Goal: Book appointment/travel/reservation

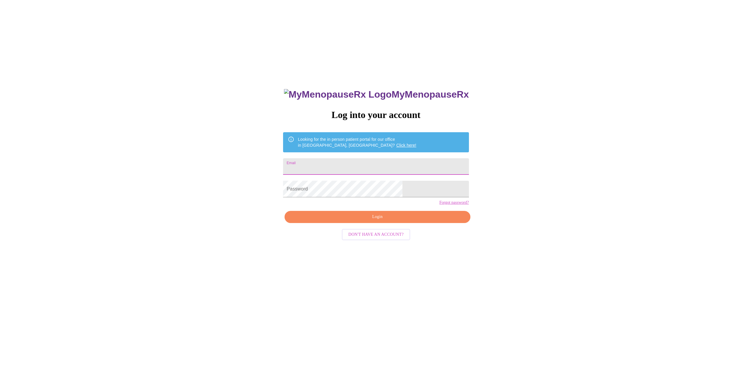
click at [339, 164] on input "Email" at bounding box center [376, 166] width 186 height 17
type input "[EMAIL_ADDRESS][DOMAIN_NAME]"
click at [378, 220] on span "Login" at bounding box center [377, 216] width 172 height 7
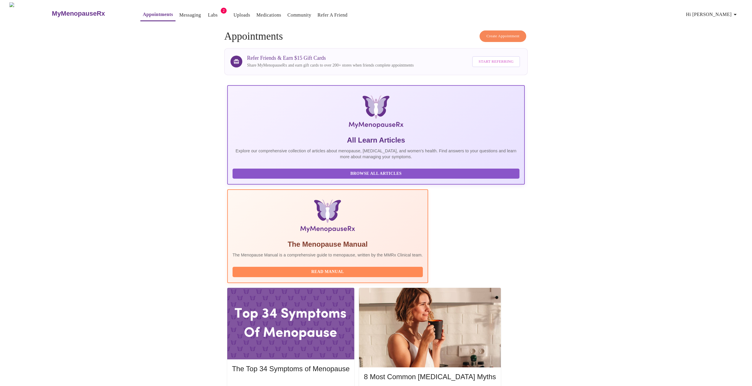
click at [495, 34] on span "Create Appointment" at bounding box center [502, 36] width 33 height 7
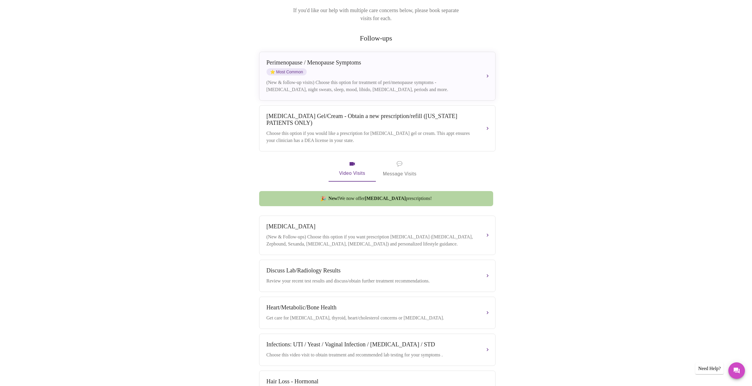
scroll to position [89, 0]
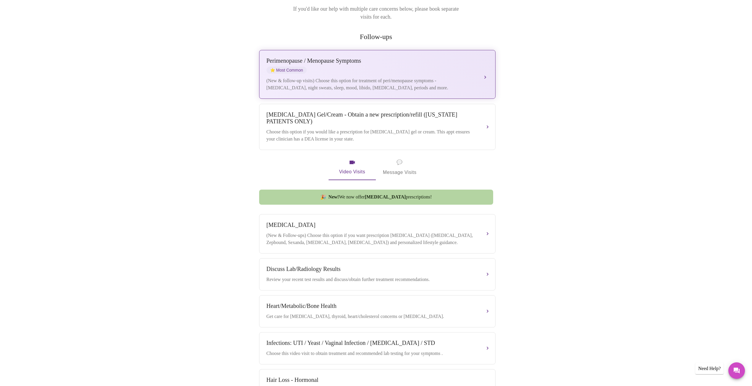
click at [335, 67] on div "[MEDICAL_DATA] / Menopause Symptoms ⭐ Most Common (New & follow-up visits) Choo…" at bounding box center [378, 74] width 222 height 34
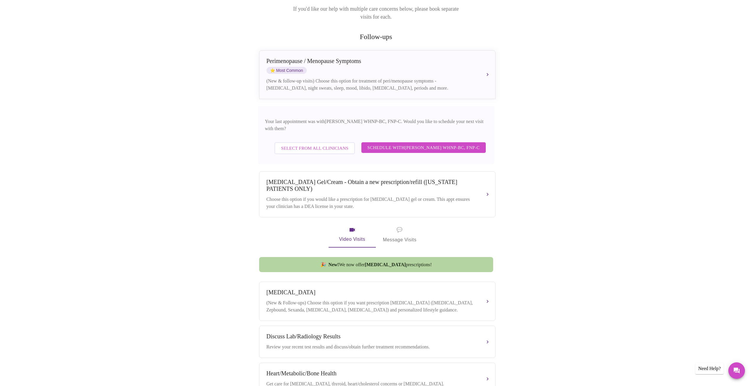
click at [386, 144] on span "Schedule with [PERSON_NAME] WHNP-BC, FNP-C" at bounding box center [423, 148] width 112 height 8
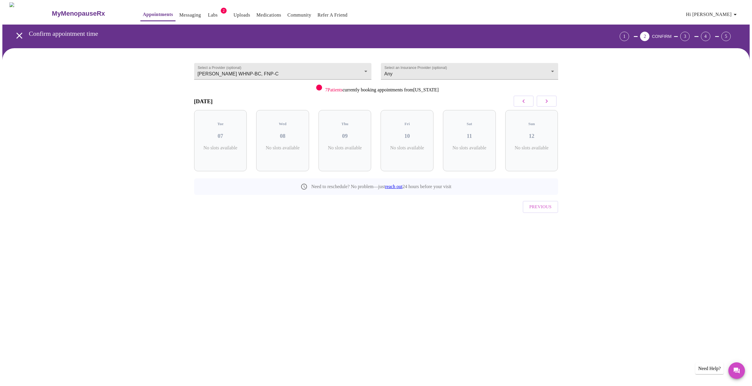
scroll to position [0, 0]
click at [230, 134] on div "Tue 07 6 Slots Left ( 21 Total)" at bounding box center [222, 140] width 53 height 61
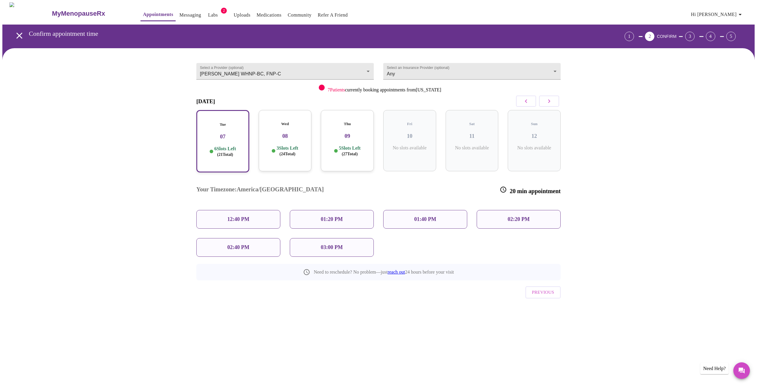
click at [237, 216] on p "12:40 PM" at bounding box center [238, 219] width 22 height 6
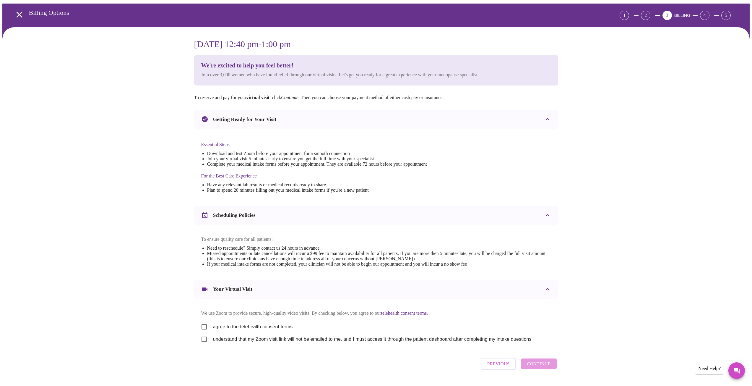
scroll to position [43, 0]
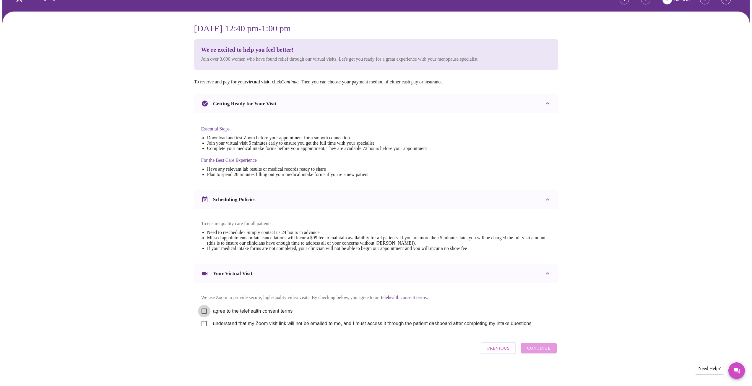
click at [205, 308] on input "I agree to the telehealth consent terms" at bounding box center [204, 311] width 12 height 12
checkbox input "true"
click at [205, 321] on input "I understand that my Zoom visit link will not be emailed to me, and I must acce…" at bounding box center [204, 323] width 12 height 12
checkbox input "true"
click at [543, 351] on span "Continue" at bounding box center [539, 348] width 24 height 8
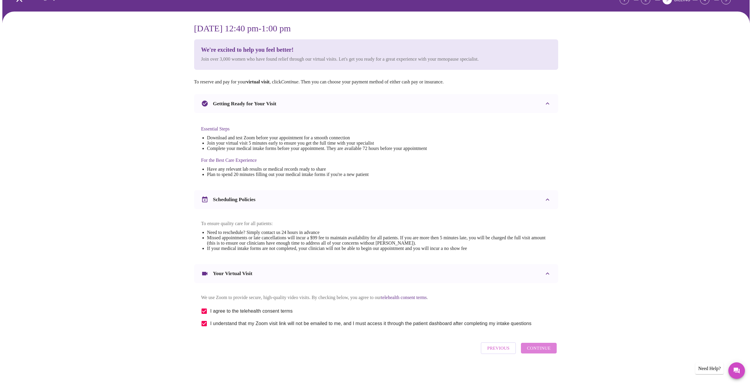
scroll to position [0, 0]
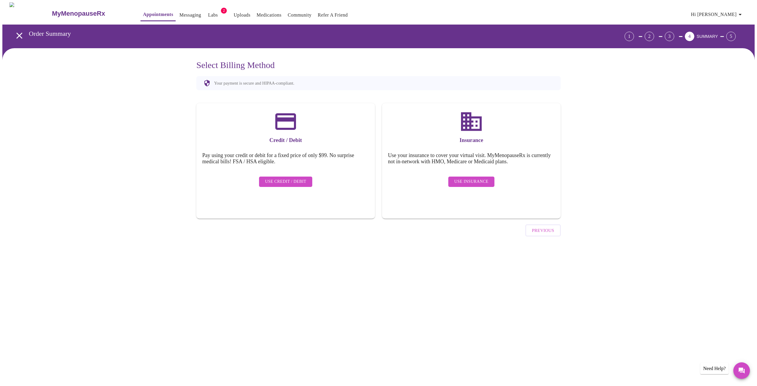
click at [481, 178] on span "Use Insurance" at bounding box center [471, 181] width 34 height 7
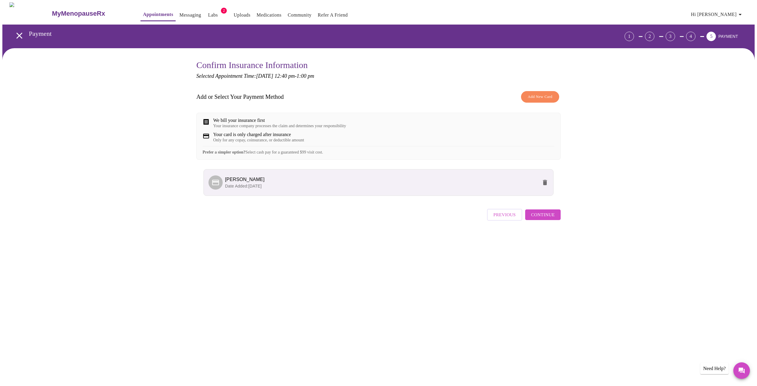
click at [546, 218] on span "Continue" at bounding box center [543, 215] width 24 height 8
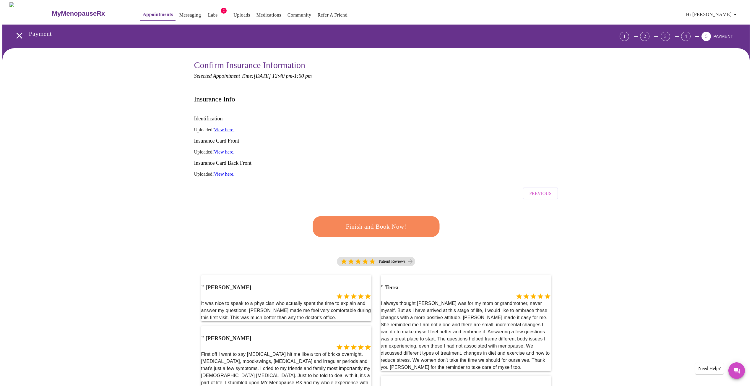
click at [390, 221] on span "Finish and Book Now!" at bounding box center [376, 226] width 111 height 11
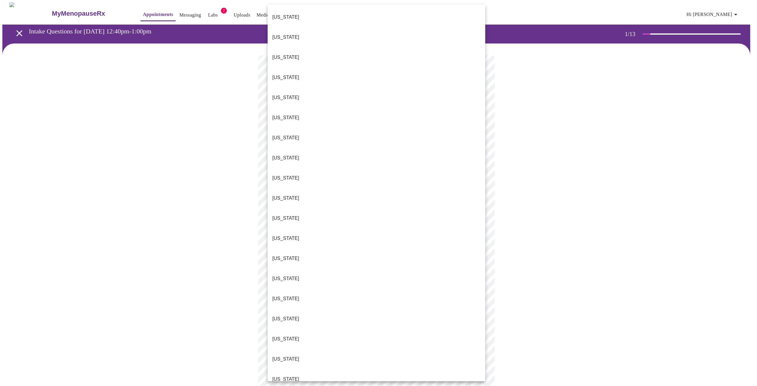
click at [360, 130] on body "MyMenopauseRx Appointments Messaging Labs 2 Uploads Medications Community Refer…" at bounding box center [378, 272] width 752 height 540
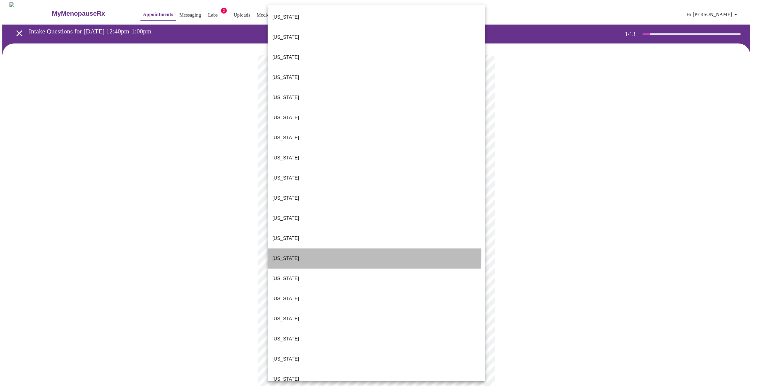
click at [287, 248] on li "[US_STATE]" at bounding box center [376, 258] width 218 height 20
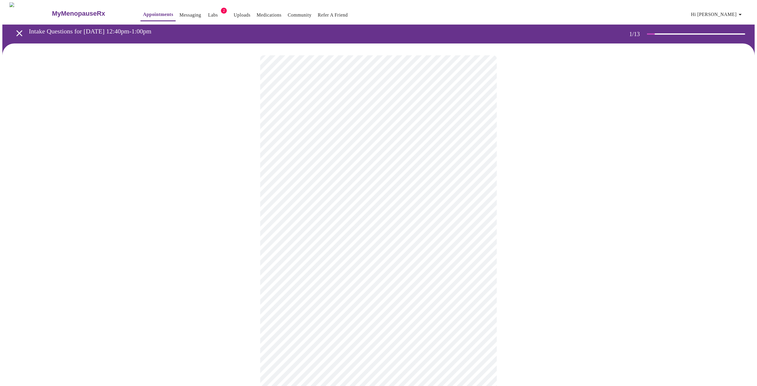
click at [352, 171] on body "MyMenopauseRx Appointments Messaging Labs 2 Uploads Medications Community Refer…" at bounding box center [378, 270] width 752 height 536
click at [288, 213] on li "Return" at bounding box center [376, 218] width 218 height 11
click at [351, 124] on body "MyMenopauseRx Appointments Messaging Labs 2 Uploads Medications Community Refer…" at bounding box center [378, 179] width 752 height 355
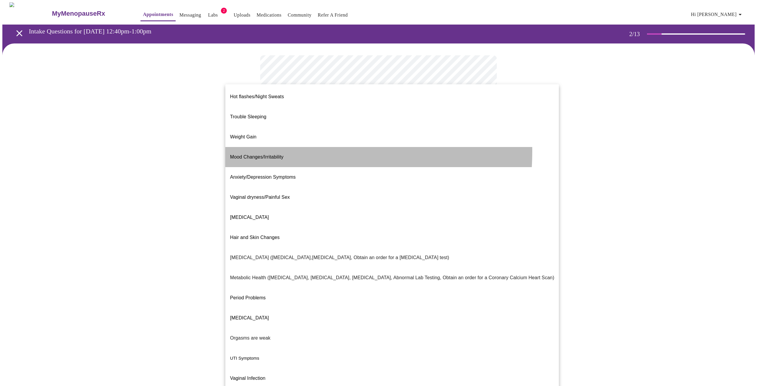
click at [262, 154] on span "Mood Changes/Irritability" at bounding box center [256, 156] width 53 height 5
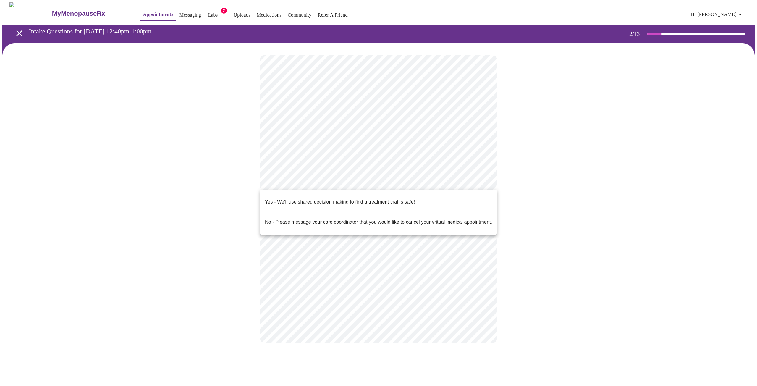
click at [364, 180] on body "MyMenopauseRx Appointments Messaging Labs 2 Uploads Medications Community Refer…" at bounding box center [378, 178] width 752 height 352
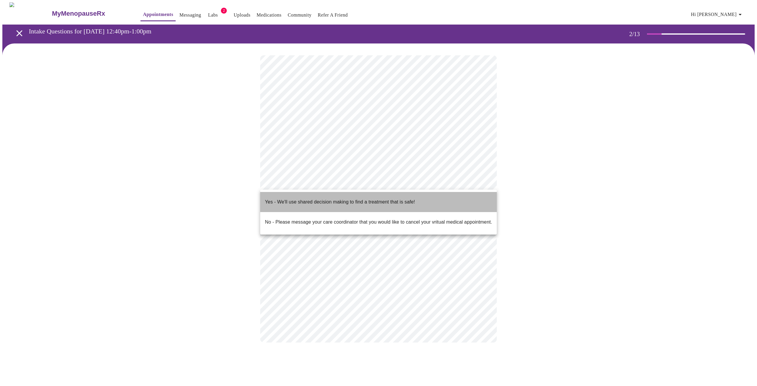
click at [366, 199] on p "Yes - We'll use shared decision making to find a treatment that is safe!" at bounding box center [340, 201] width 150 height 7
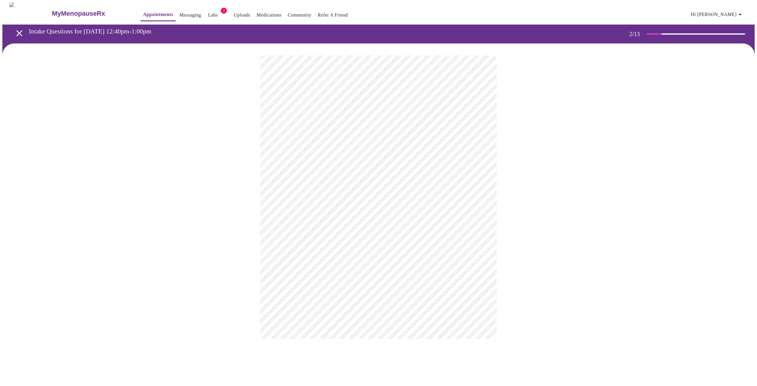
click at [387, 130] on body "MyMenopauseRx Appointments Messaging Labs 2 Uploads Medications Community Refer…" at bounding box center [378, 176] width 752 height 348
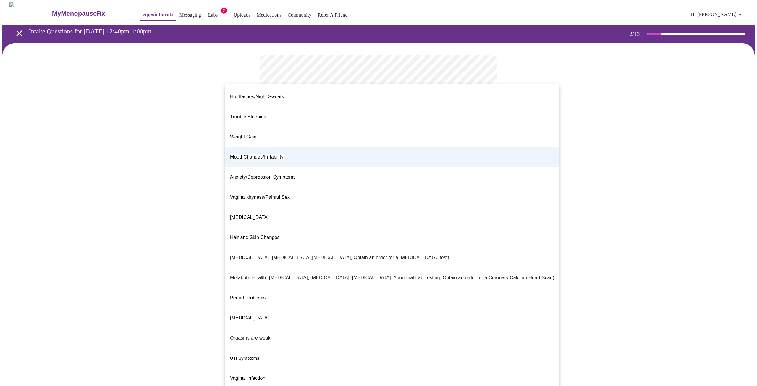
click at [240, 134] on span "Weight Gain" at bounding box center [243, 136] width 26 height 5
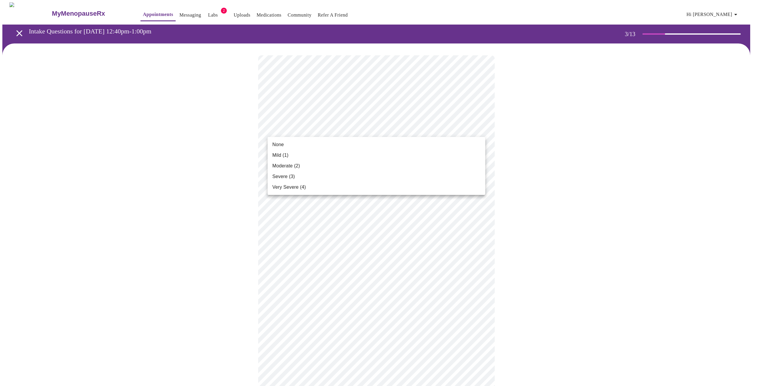
click at [273, 156] on span "Mild (1)" at bounding box center [280, 155] width 16 height 7
click at [315, 177] on body "MyMenopauseRx Appointments Messaging Labs 2 Uploads Medications Community Refer…" at bounding box center [378, 391] width 752 height 778
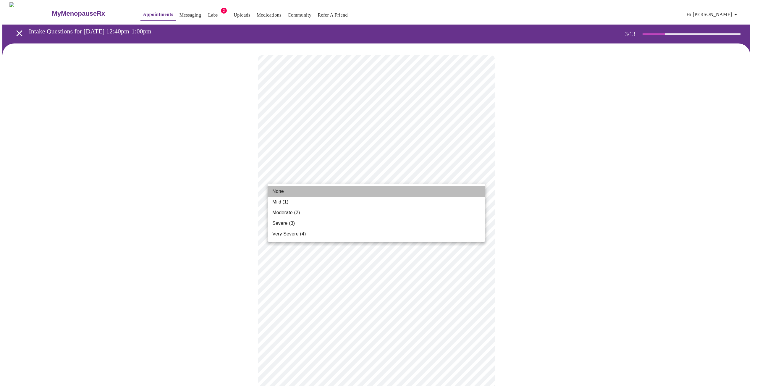
click at [301, 192] on li "None" at bounding box center [376, 191] width 218 height 11
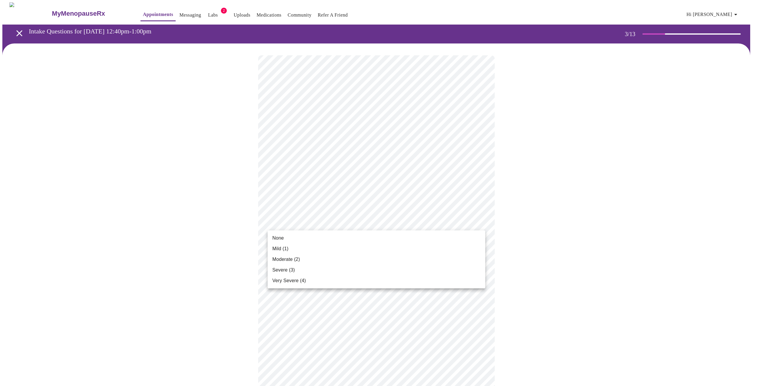
click at [321, 221] on body "MyMenopauseRx Appointments Messaging Labs 2 Uploads Medications Community Refer…" at bounding box center [378, 387] width 752 height 770
click at [299, 249] on li "Mild (1)" at bounding box center [376, 248] width 218 height 11
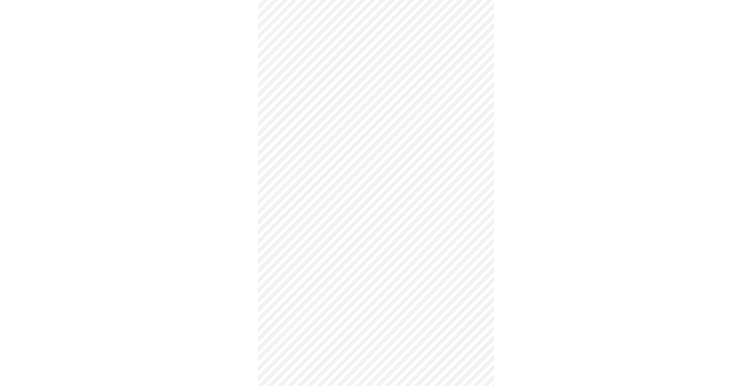
scroll to position [89, 0]
click at [344, 183] on body "MyMenopauseRx Appointments Messaging Labs 2 Uploads Medications Community Refer…" at bounding box center [378, 294] width 752 height 761
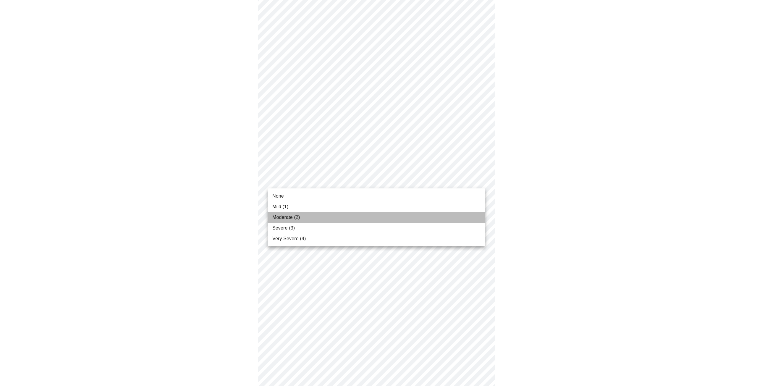
click at [312, 219] on li "Moderate (2)" at bounding box center [376, 217] width 218 height 11
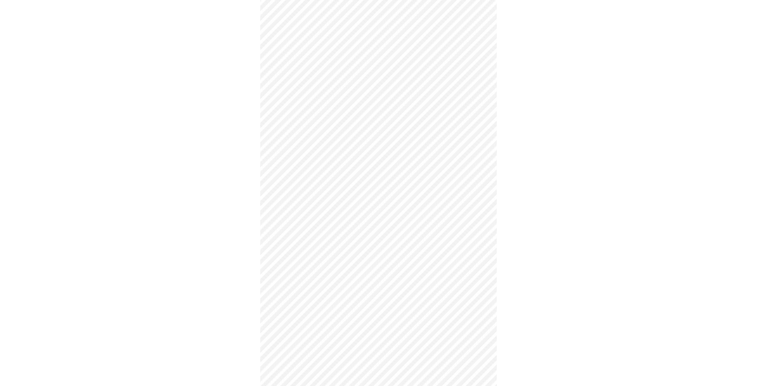
click at [312, 219] on body "MyMenopauseRx Appointments Messaging Labs 2 Uploads Medications Community Refer…" at bounding box center [378, 290] width 752 height 753
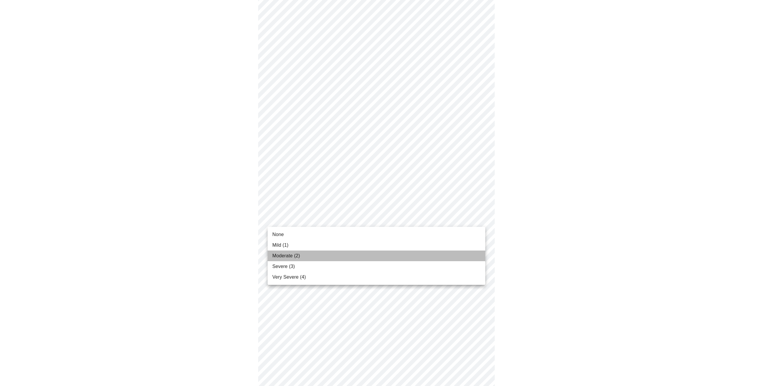
click at [316, 259] on li "Moderate (2)" at bounding box center [376, 255] width 218 height 11
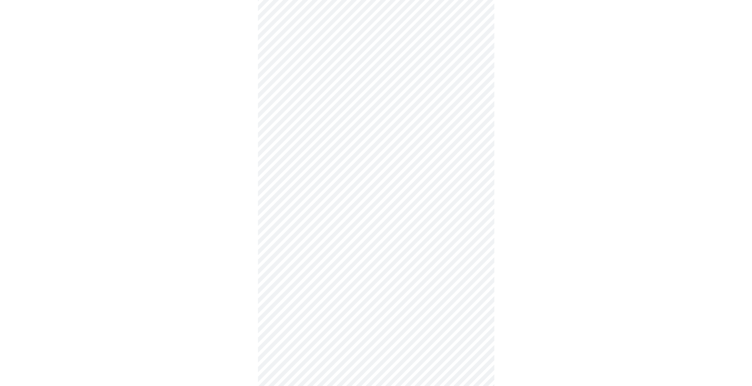
click at [316, 259] on body "MyMenopauseRx Appointments Messaging Labs 2 Uploads Medications Community Refer…" at bounding box center [375, 286] width 747 height 745
click at [319, 296] on li "Moderate (2)" at bounding box center [376, 294] width 218 height 11
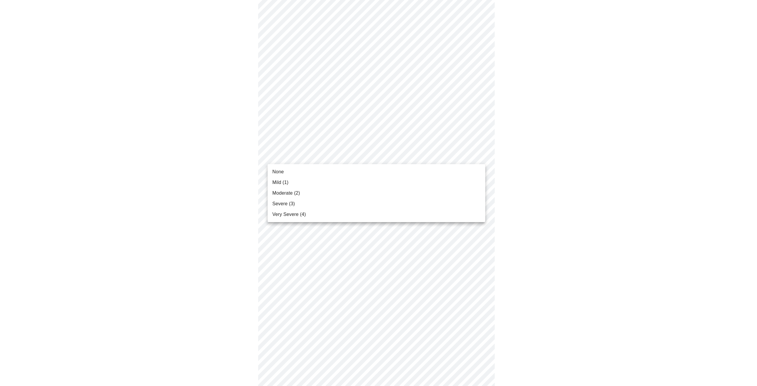
click at [341, 160] on body "MyMenopauseRx Appointments Messaging Labs 2 Uploads Medications Community Refer…" at bounding box center [378, 134] width 752 height 737
click at [325, 200] on li "Severe (3)" at bounding box center [376, 203] width 218 height 11
click at [326, 200] on body "MyMenopauseRx Appointments Messaging Labs 2 Uploads Medications Community Refer…" at bounding box center [378, 130] width 752 height 728
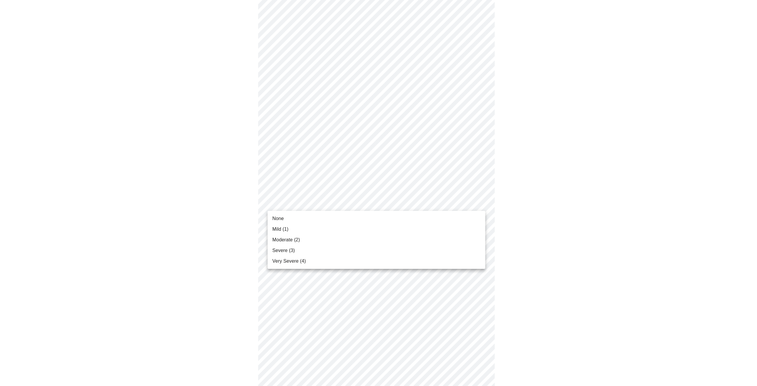
click at [329, 252] on li "Severe (3)" at bounding box center [376, 250] width 218 height 11
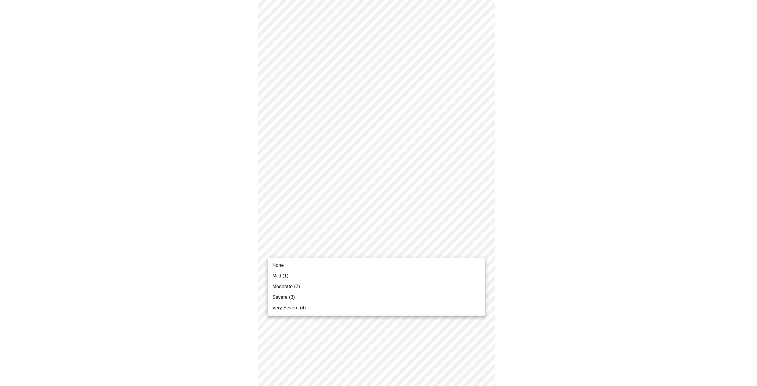
click at [329, 252] on body "MyMenopauseRx Appointments Messaging Labs 2 Uploads Medications Community Refer…" at bounding box center [378, 126] width 752 height 720
click at [324, 264] on li "None" at bounding box center [376, 265] width 218 height 11
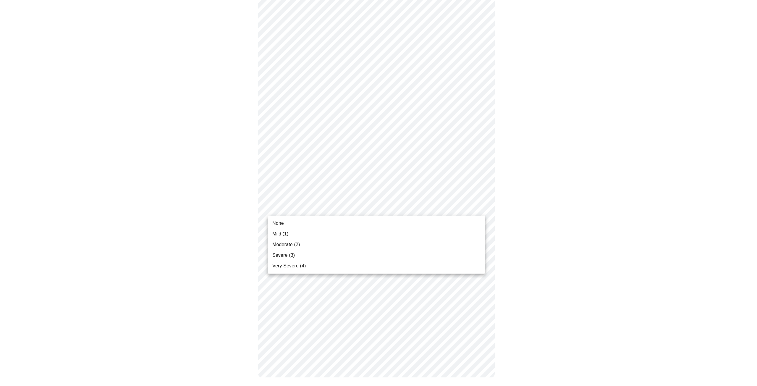
click at [325, 208] on body "MyMenopauseRx Appointments Messaging Labs 2 Uploads Medications Community Refer…" at bounding box center [378, 33] width 752 height 712
click at [321, 229] on li "Mild (1)" at bounding box center [376, 233] width 218 height 11
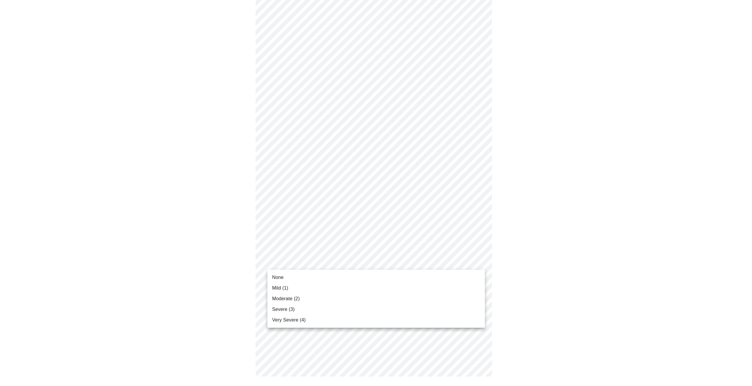
click at [329, 266] on body "MyMenopauseRx Appointments Messaging Labs 2 Uploads Medications Community Refer…" at bounding box center [375, 36] width 747 height 703
click at [325, 277] on li "None" at bounding box center [376, 277] width 218 height 11
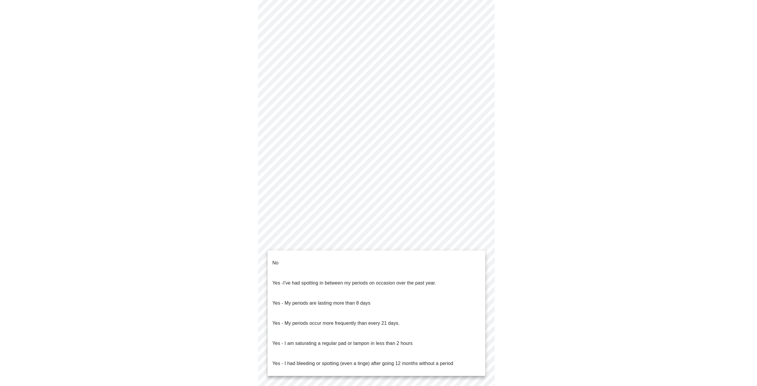
click at [320, 241] on body "MyMenopauseRx Appointments Messaging Labs 2 Uploads Medications Community Refer…" at bounding box center [378, 175] width 752 height 583
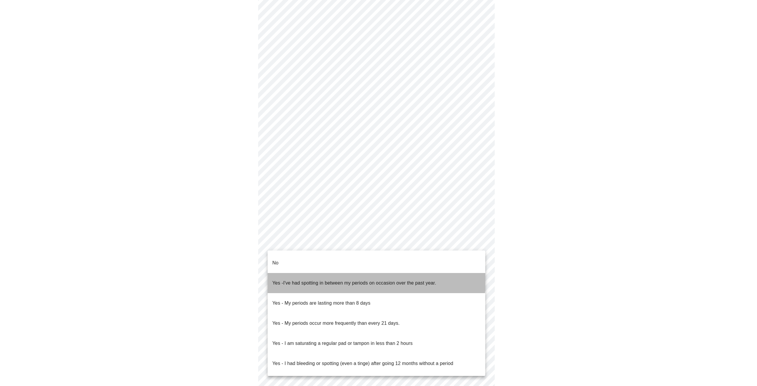
click at [330, 280] on span "I've had spotting in between my periods on occasion over the past year." at bounding box center [359, 282] width 153 height 5
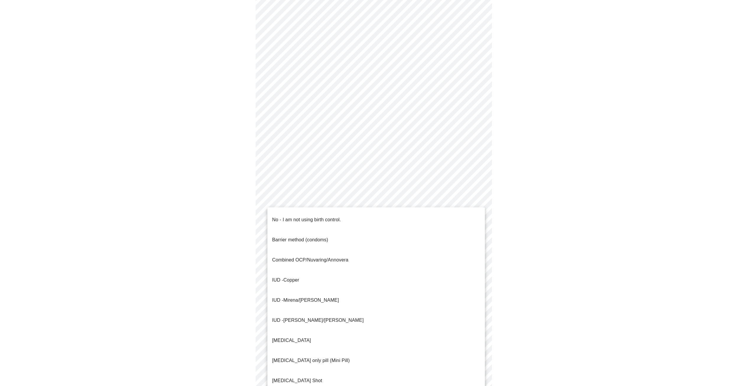
click at [331, 287] on body "MyMenopauseRx Appointments Messaging Labs 2 Uploads Medications Community Refer…" at bounding box center [375, 174] width 747 height 580
click at [314, 216] on p "No - I am not using birth control." at bounding box center [306, 219] width 69 height 7
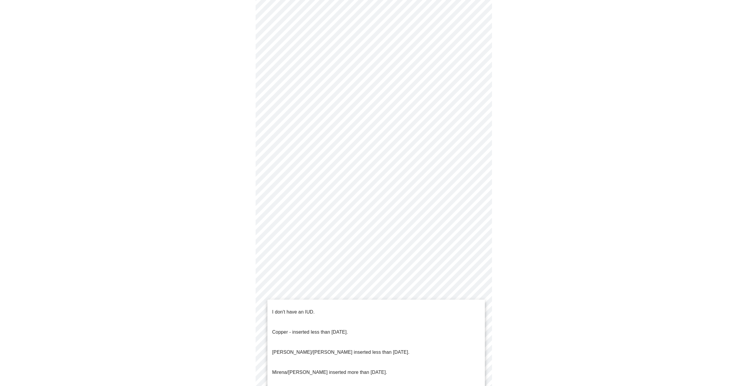
click at [346, 328] on body "MyMenopauseRx Appointments Messaging Labs 2 Uploads Medications Community Refer…" at bounding box center [375, 172] width 747 height 576
click at [299, 308] on p "I don't have an IUD." at bounding box center [293, 311] width 43 height 7
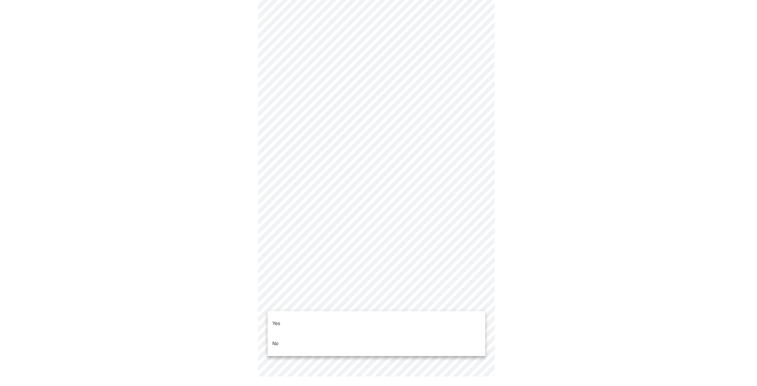
click at [353, 305] on body "MyMenopauseRx Appointments Messaging Labs 2 Uploads Medications Community Refer…" at bounding box center [378, 101] width 752 height 573
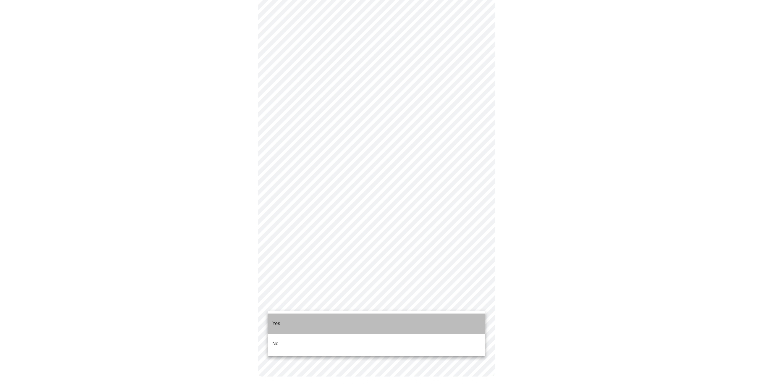
click at [346, 315] on li "Yes" at bounding box center [376, 323] width 218 height 20
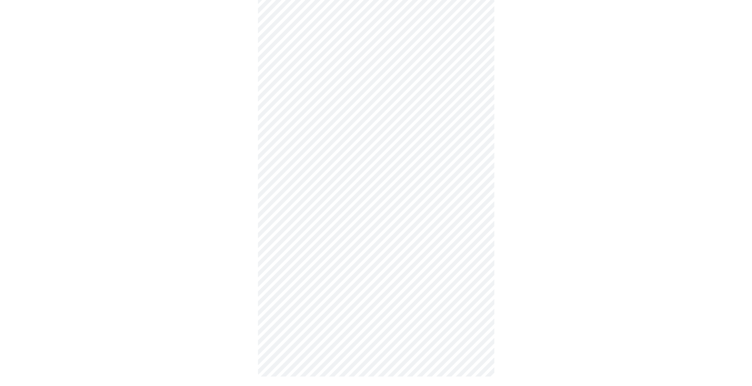
scroll to position [0, 0]
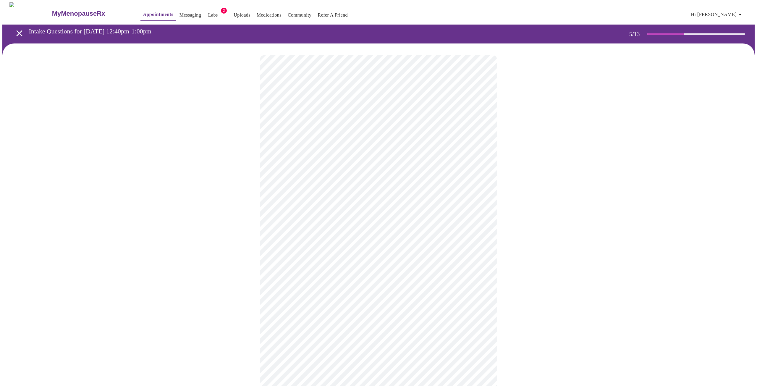
click at [382, 205] on body "MyMenopauseRx Appointments Messaging Labs 2 Uploads Medications Community Refer…" at bounding box center [378, 220] width 752 height 437
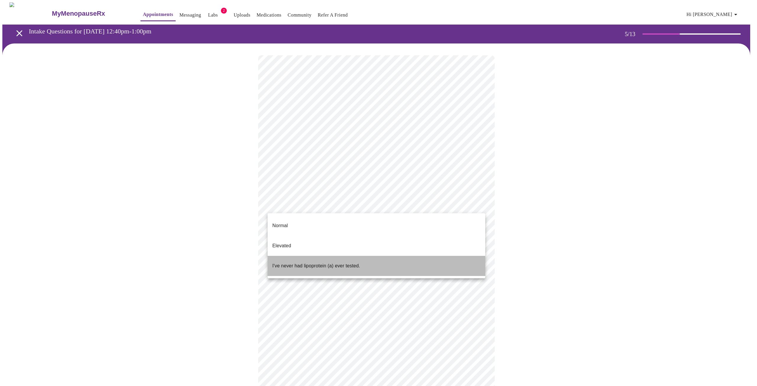
click at [353, 262] on p "I've never had lipoprotein (a) ever tested." at bounding box center [316, 265] width 88 height 7
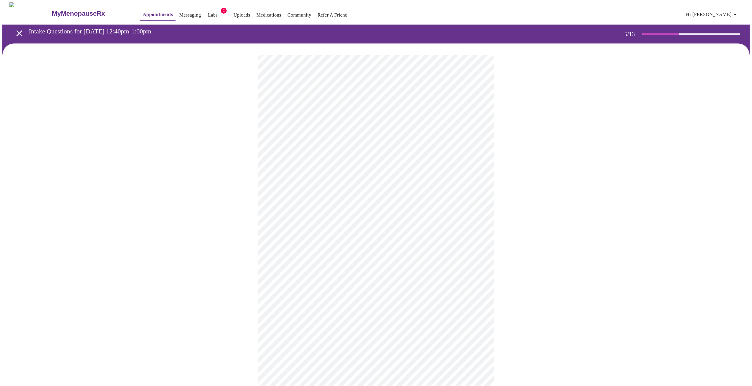
click at [537, 244] on div at bounding box center [375, 239] width 747 height 392
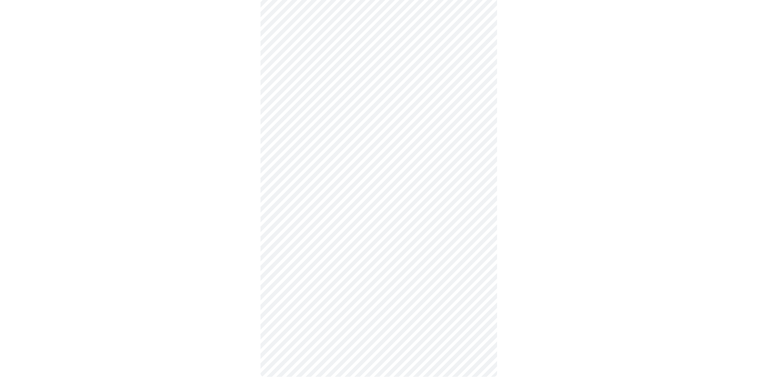
scroll to position [1497, 0]
click at [295, 177] on li "No" at bounding box center [376, 185] width 218 height 20
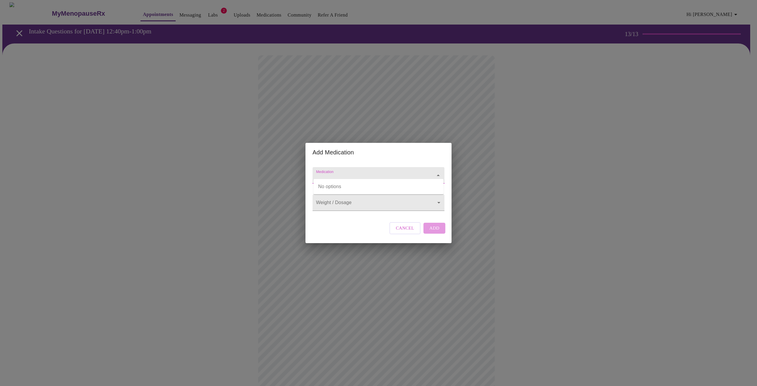
click at [348, 173] on input "Medication" at bounding box center [370, 178] width 110 height 11
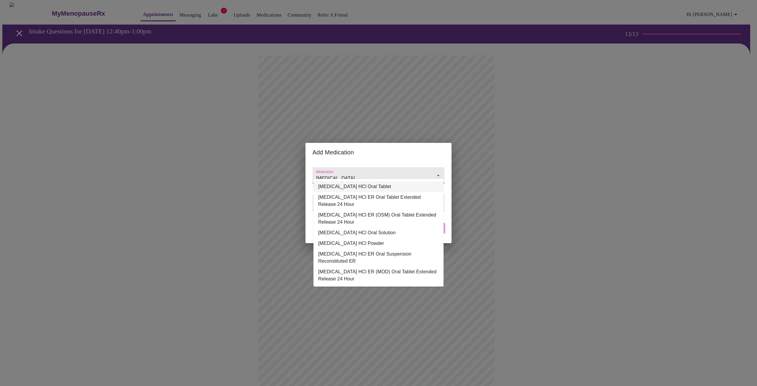
click at [365, 186] on li "[MEDICAL_DATA] HCl Oral Tablet" at bounding box center [378, 186] width 130 height 11
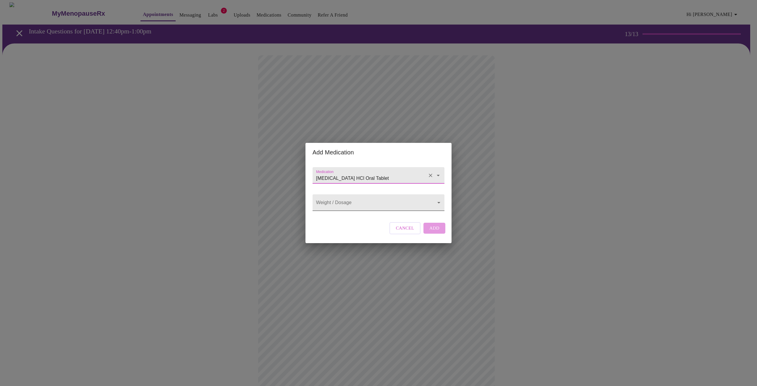
type input "[MEDICAL_DATA] HCl Oral Tablet"
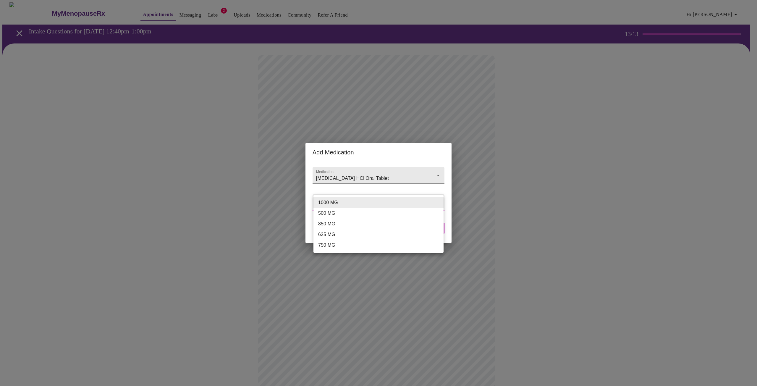
click at [369, 202] on body "MyMenopauseRx Appointments Messaging Labs 2 Uploads Medications Community Refer…" at bounding box center [378, 284] width 752 height 565
click at [371, 189] on div at bounding box center [378, 193] width 757 height 386
click at [432, 202] on body "MyMenopauseRx Appointments Messaging Labs 2 Uploads Medications Community Refer…" at bounding box center [378, 284] width 752 height 565
click at [402, 147] on div at bounding box center [378, 193] width 757 height 386
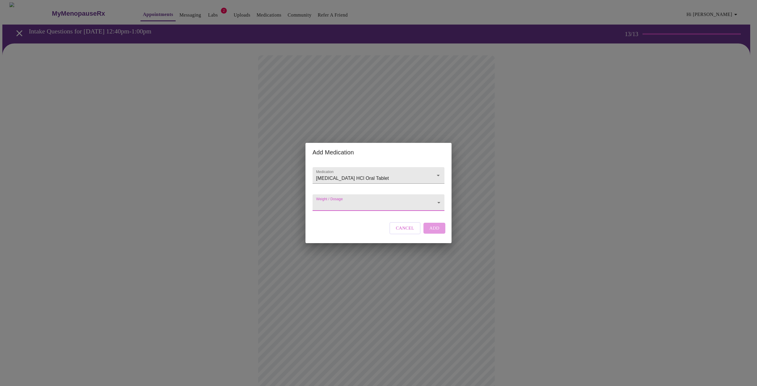
click at [411, 232] on span "Cancel" at bounding box center [405, 228] width 18 height 8
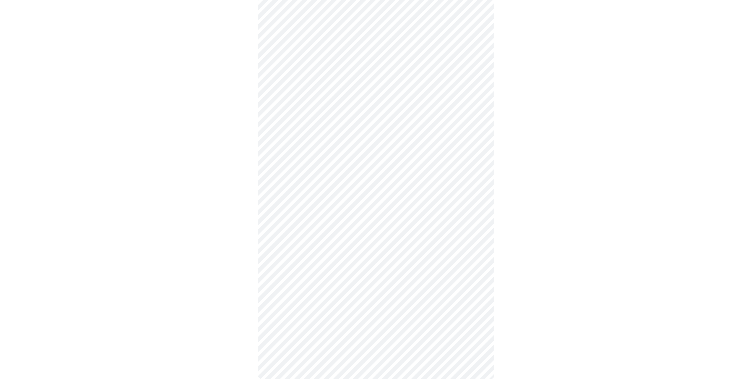
scroll to position [179, 0]
